Goal: Task Accomplishment & Management: Use online tool/utility

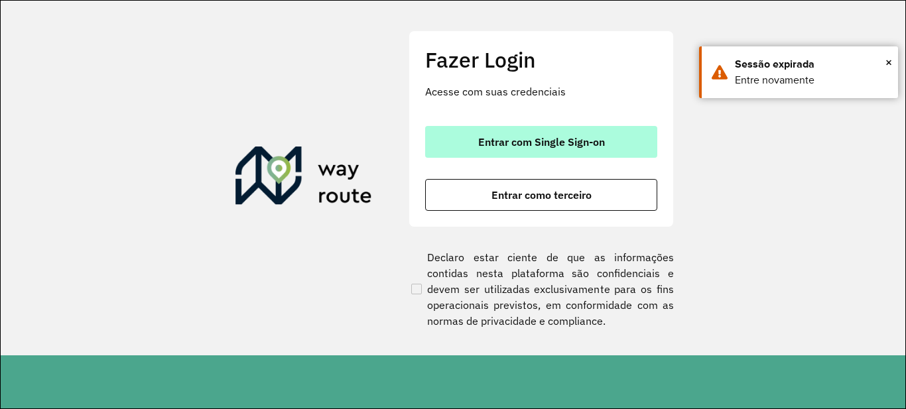
click at [620, 131] on button "Entrar com Single Sign-on" at bounding box center [541, 142] width 232 height 32
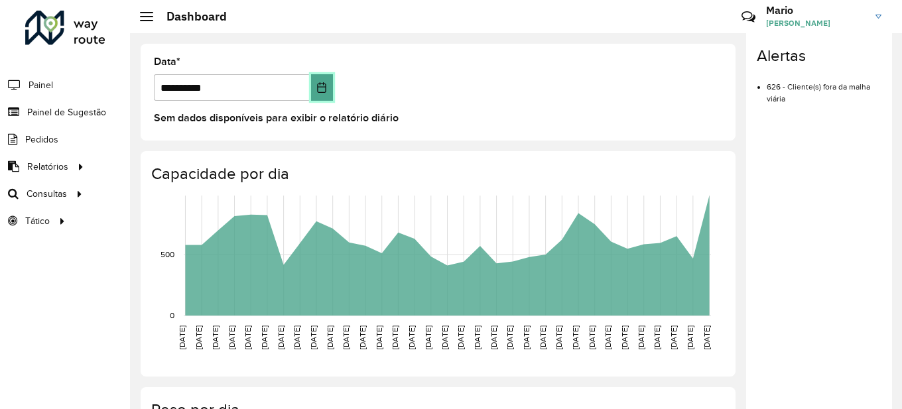
click at [322, 96] on button "Choose Date" at bounding box center [322, 87] width 22 height 27
click at [52, 206] on link "Consultas" at bounding box center [45, 193] width 90 height 27
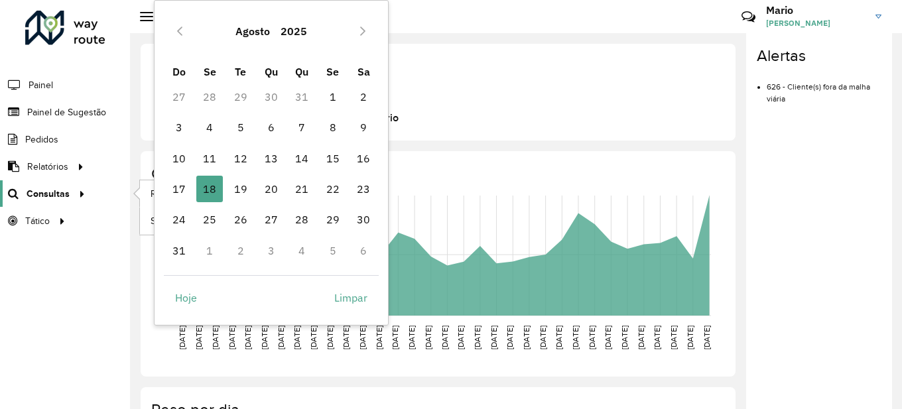
click at [50, 196] on span "Consultas" at bounding box center [48, 194] width 43 height 14
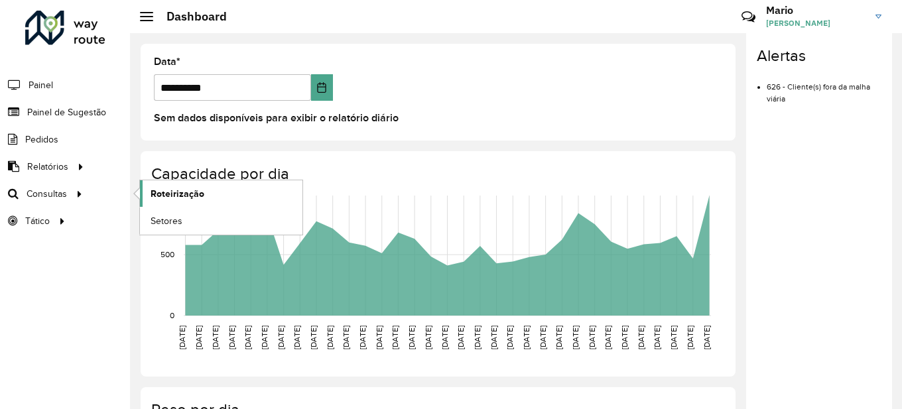
click at [190, 196] on span "Roteirização" at bounding box center [178, 194] width 54 height 14
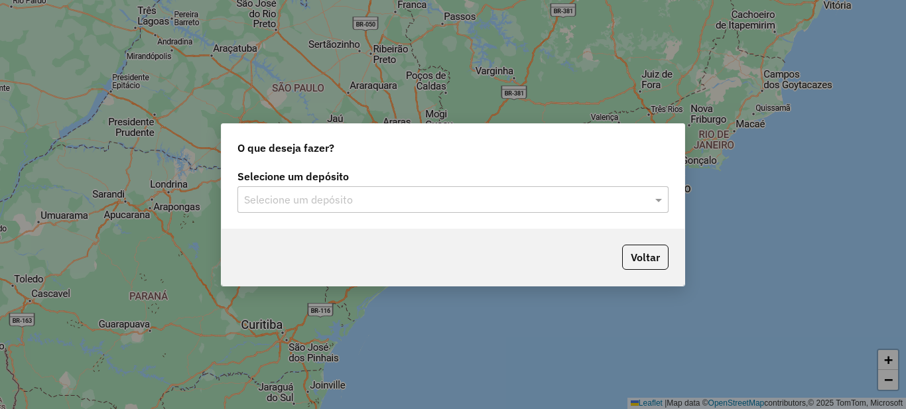
click at [378, 218] on div "Selecione um depósito Selecione um depósito" at bounding box center [453, 198] width 463 height 62
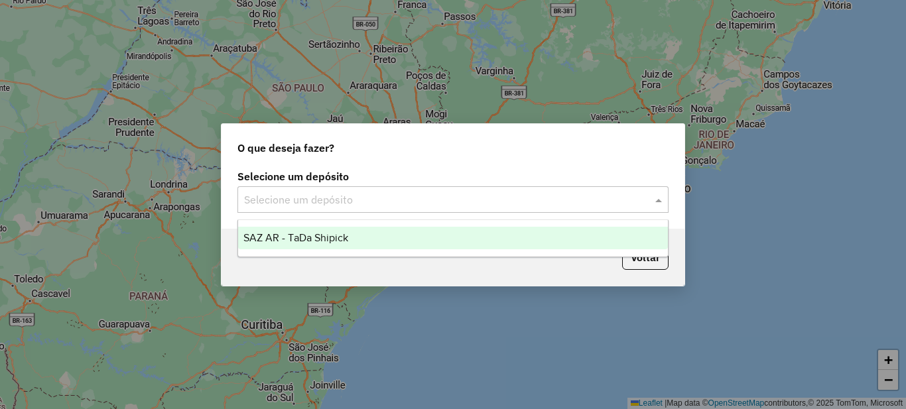
click at [313, 200] on input "text" at bounding box center [439, 200] width 391 height 16
click at [311, 228] on div "SAZ AR - TaDa Shipick" at bounding box center [453, 238] width 430 height 23
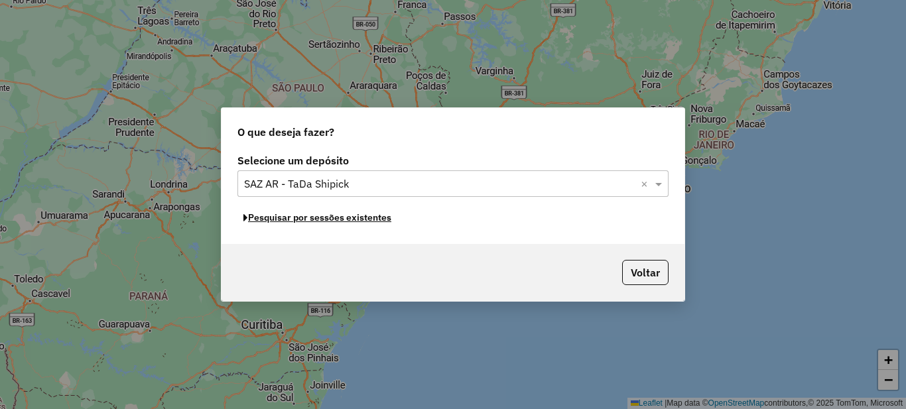
click at [314, 222] on button "Pesquisar por sessões existentes" at bounding box center [318, 218] width 160 height 21
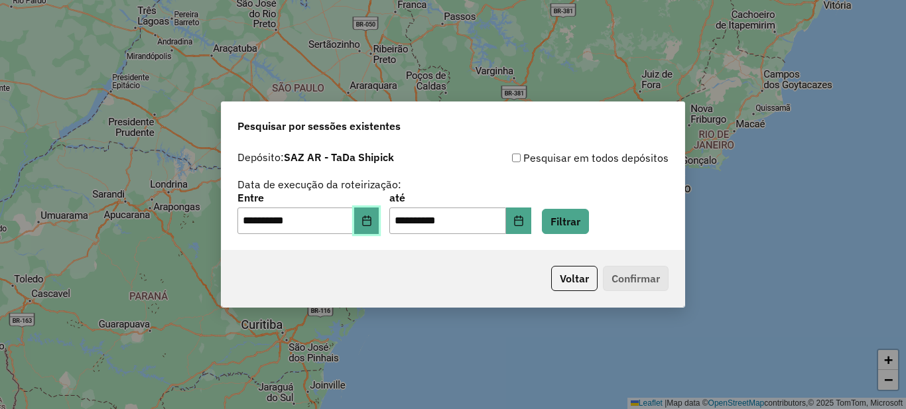
click at [366, 222] on button "Choose Date" at bounding box center [366, 221] width 25 height 27
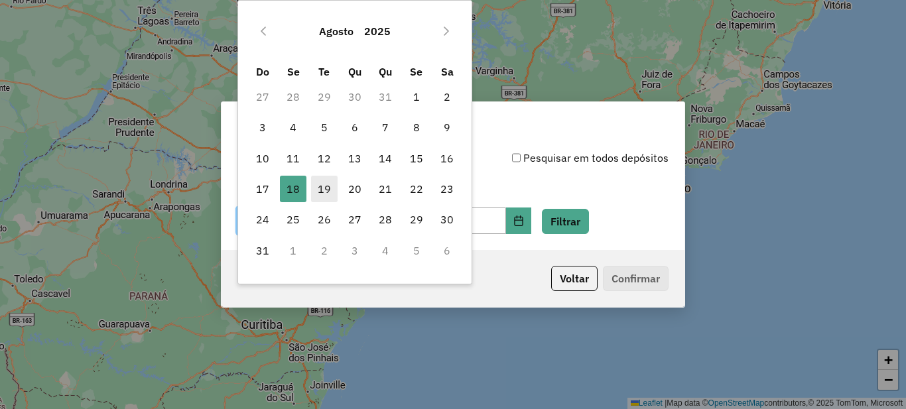
click at [320, 186] on span "19" at bounding box center [324, 189] width 27 height 27
type input "**********"
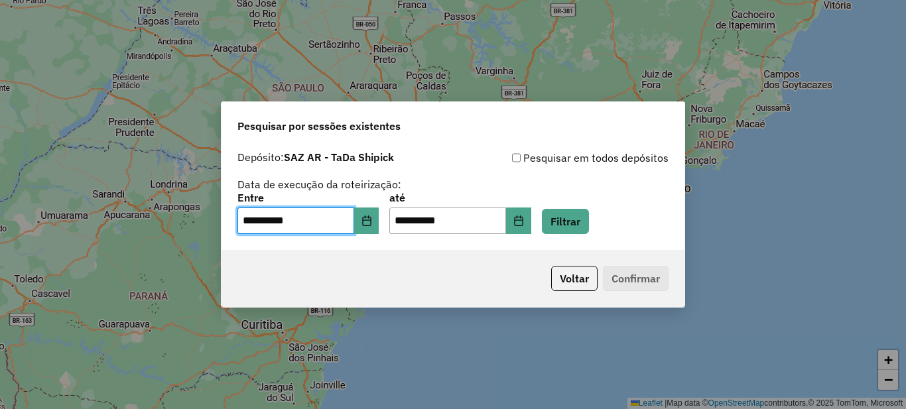
click at [320, 186] on span "19" at bounding box center [324, 189] width 27 height 27
click at [589, 228] on button "Filtrar" at bounding box center [565, 221] width 47 height 25
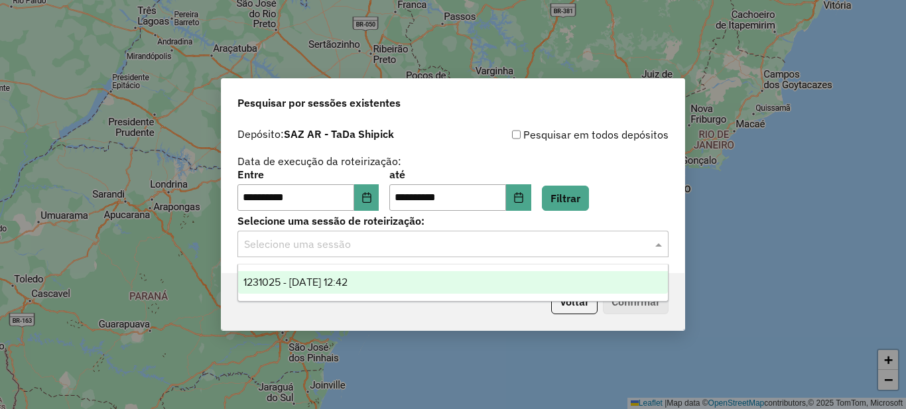
click at [326, 237] on input "text" at bounding box center [439, 245] width 391 height 16
click at [307, 279] on span "1231025 - 19/08/2025 12:42" at bounding box center [295, 282] width 104 height 11
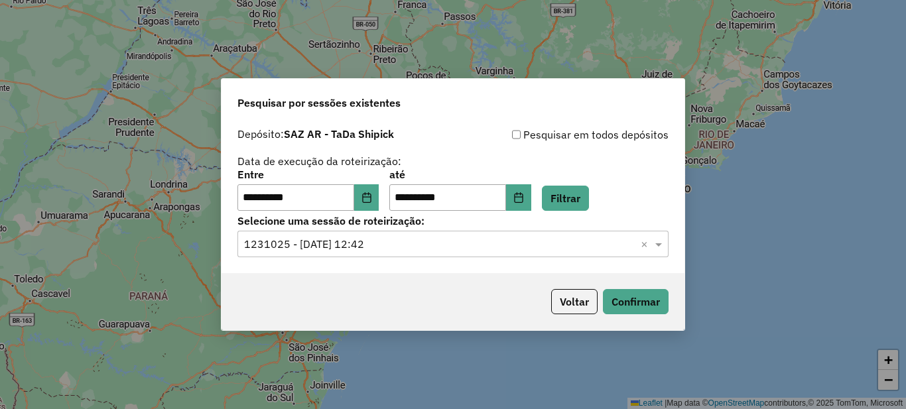
drag, startPoint x: 507, startPoint y: 293, endPoint x: 544, endPoint y: 295, distance: 37.2
click at [544, 295] on div "Voltar Confirmar" at bounding box center [453, 301] width 463 height 57
click at [636, 299] on button "Confirmar" at bounding box center [636, 301] width 66 height 25
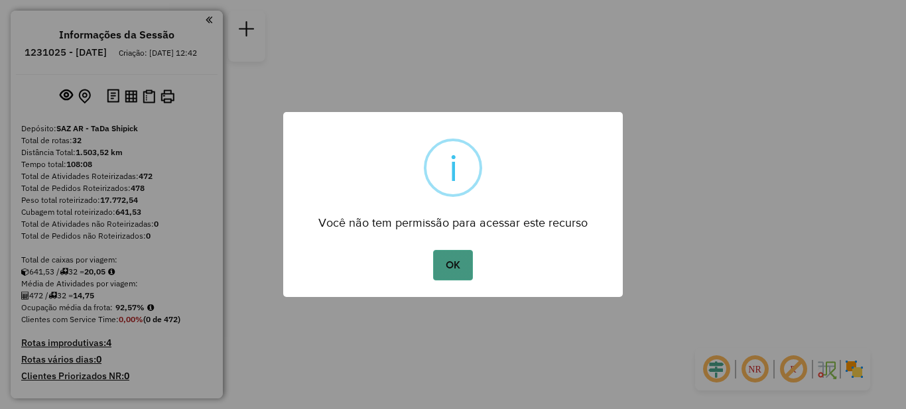
click at [467, 253] on button "OK" at bounding box center [452, 265] width 39 height 31
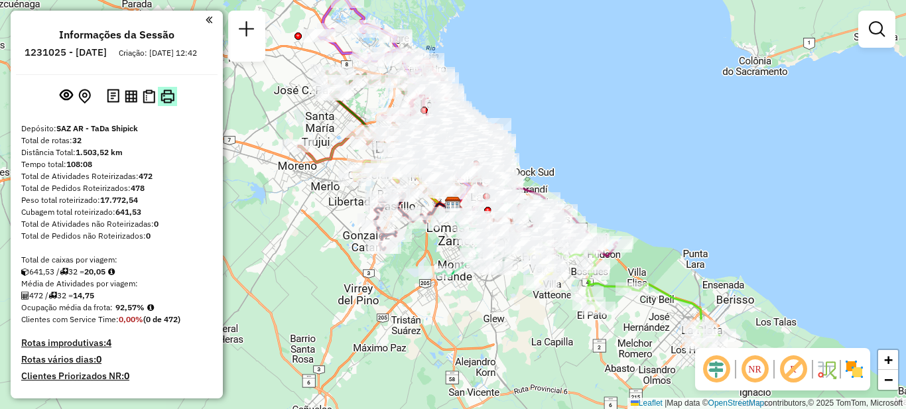
click at [169, 104] on img at bounding box center [168, 97] width 14 height 14
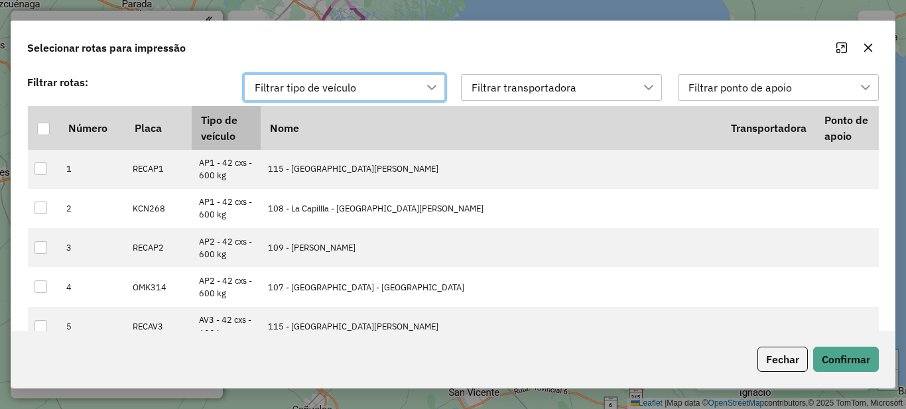
scroll to position [10, 60]
click at [53, 125] on th at bounding box center [44, 128] width 32 height 44
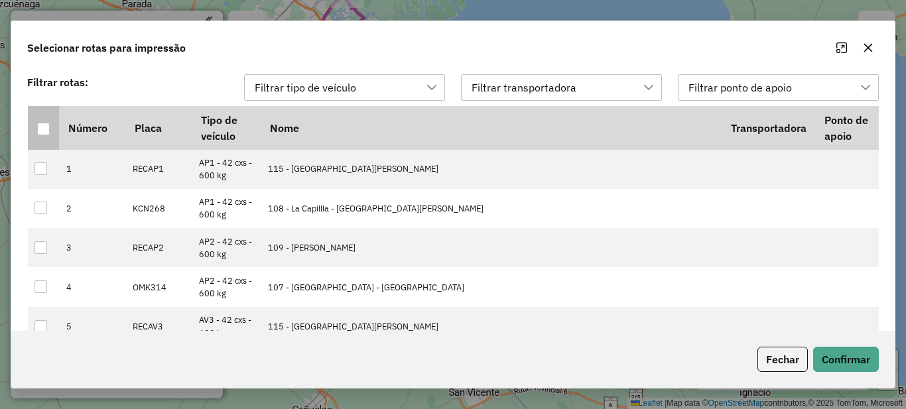
click at [46, 126] on div at bounding box center [43, 129] width 13 height 13
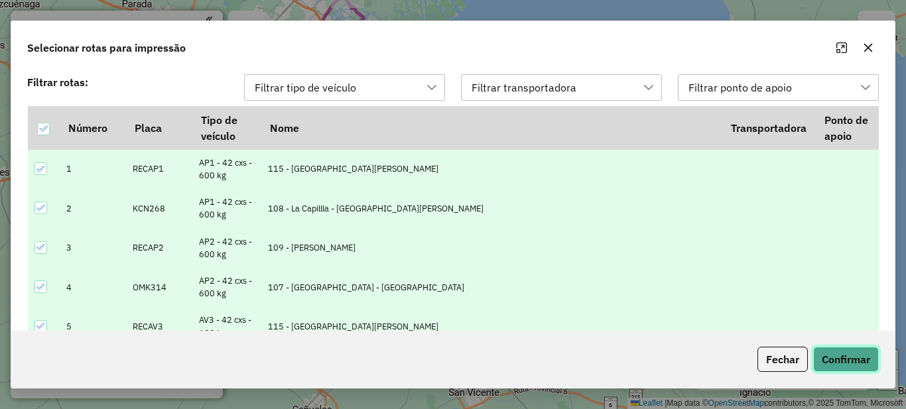
click at [835, 350] on button "Confirmar" at bounding box center [846, 359] width 66 height 25
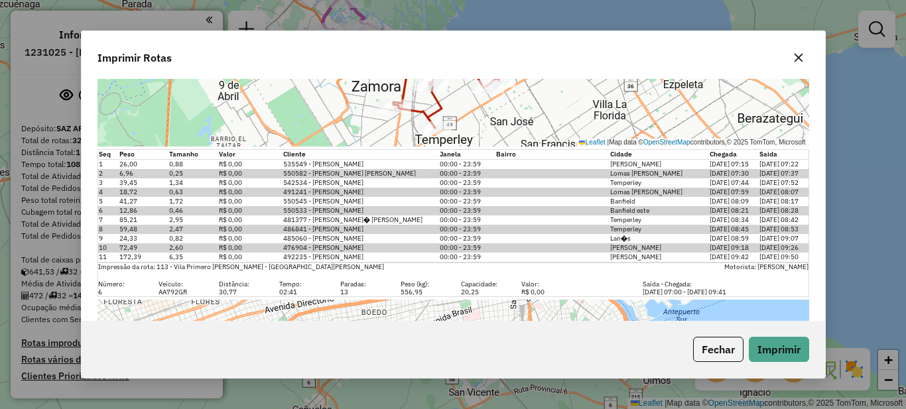
scroll to position [2455, 0]
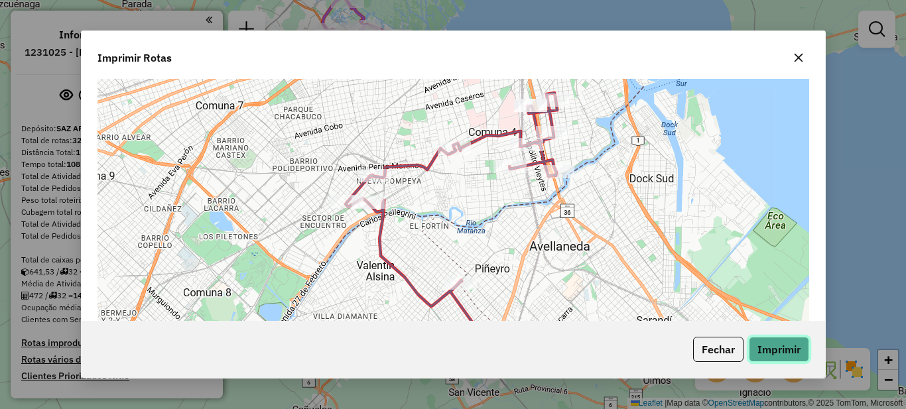
click at [797, 345] on button "Imprimir" at bounding box center [779, 349] width 60 height 25
